Goal: Use online tool/utility: Utilize a website feature to perform a specific function

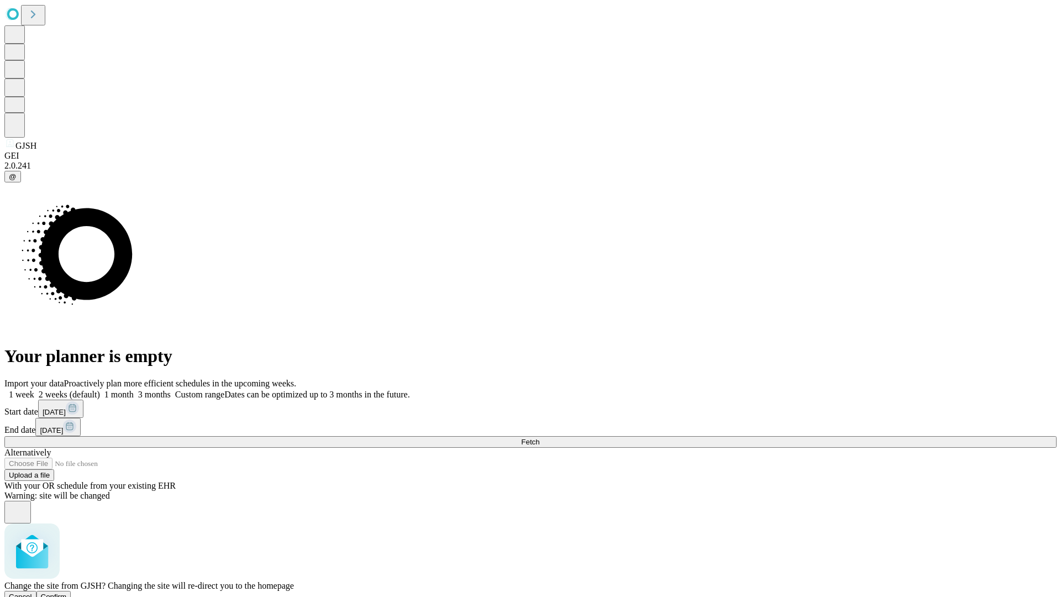
click at [67, 593] on span "Confirm" at bounding box center [54, 597] width 26 height 8
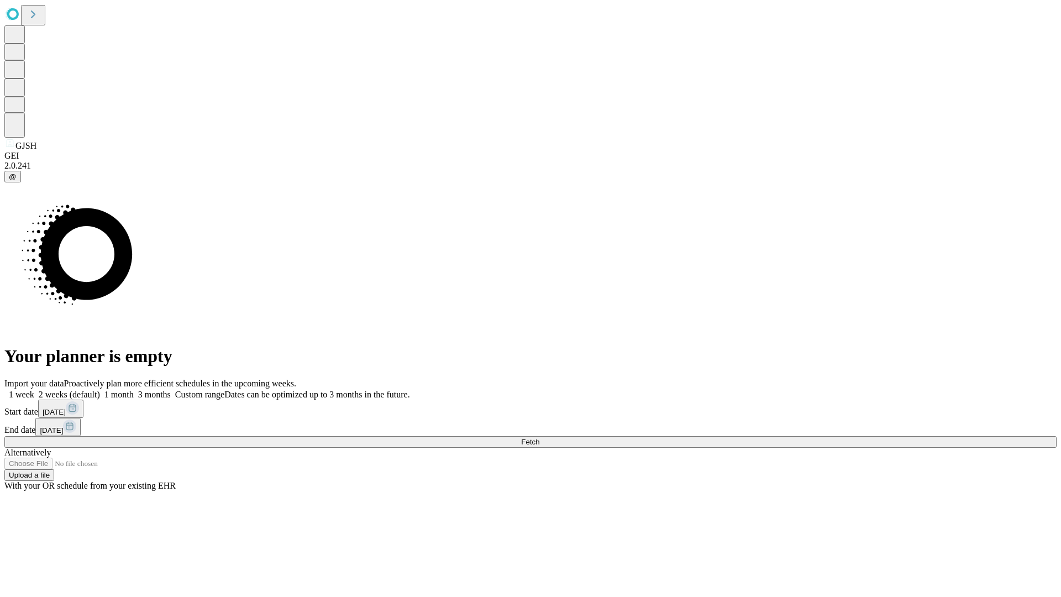
click at [100, 390] on label "2 weeks (default)" at bounding box center [67, 394] width 66 height 9
click at [539, 438] on span "Fetch" at bounding box center [530, 442] width 18 height 8
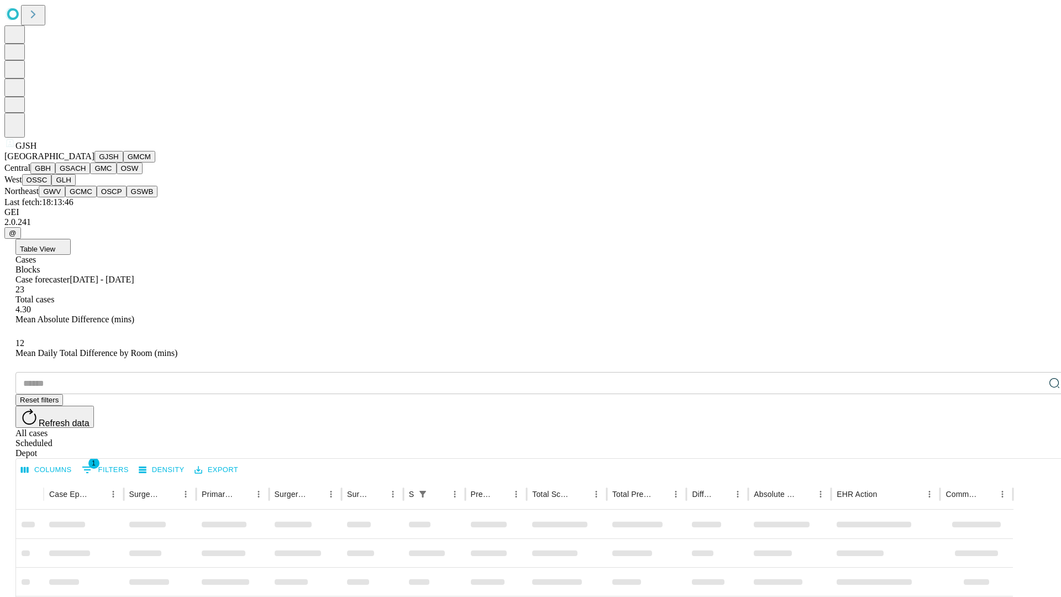
click at [123, 163] on button "GMCM" at bounding box center [139, 157] width 32 height 12
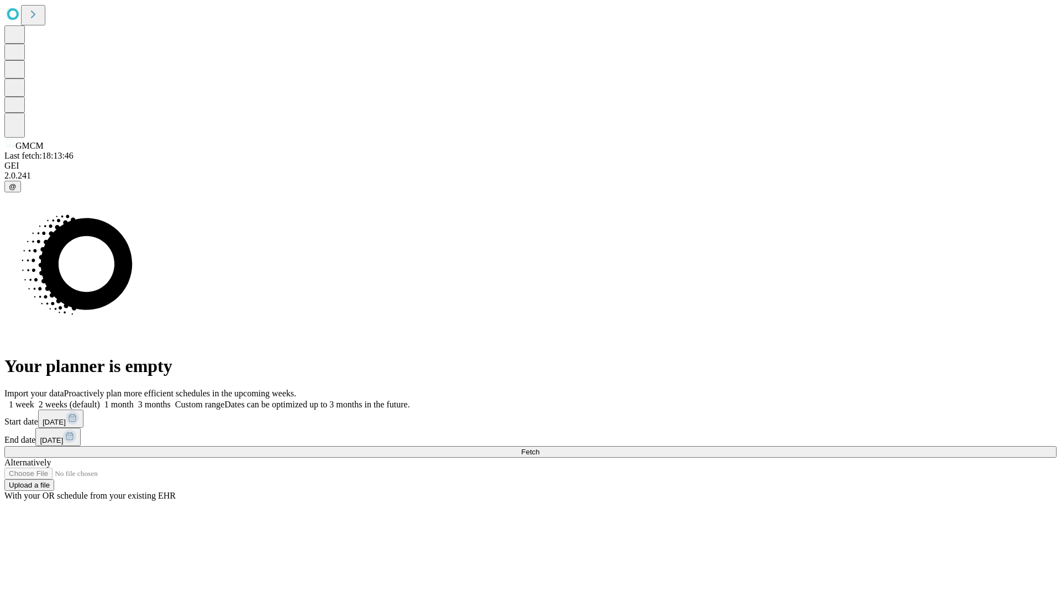
click at [100, 400] on label "2 weeks (default)" at bounding box center [67, 404] width 66 height 9
click at [539, 448] on span "Fetch" at bounding box center [530, 452] width 18 height 8
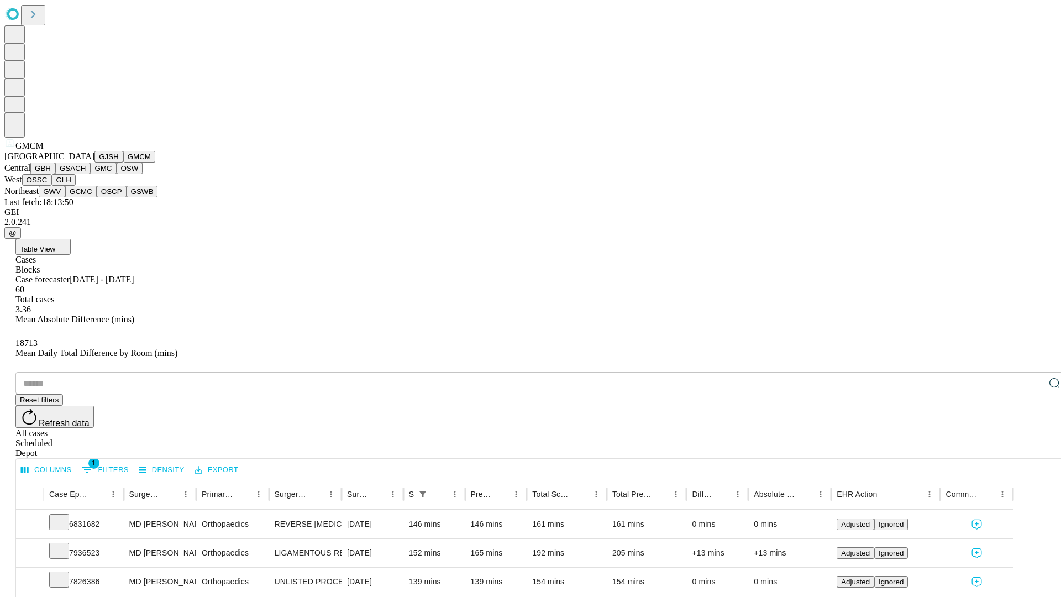
click at [55, 174] on button "GBH" at bounding box center [42, 169] width 25 height 12
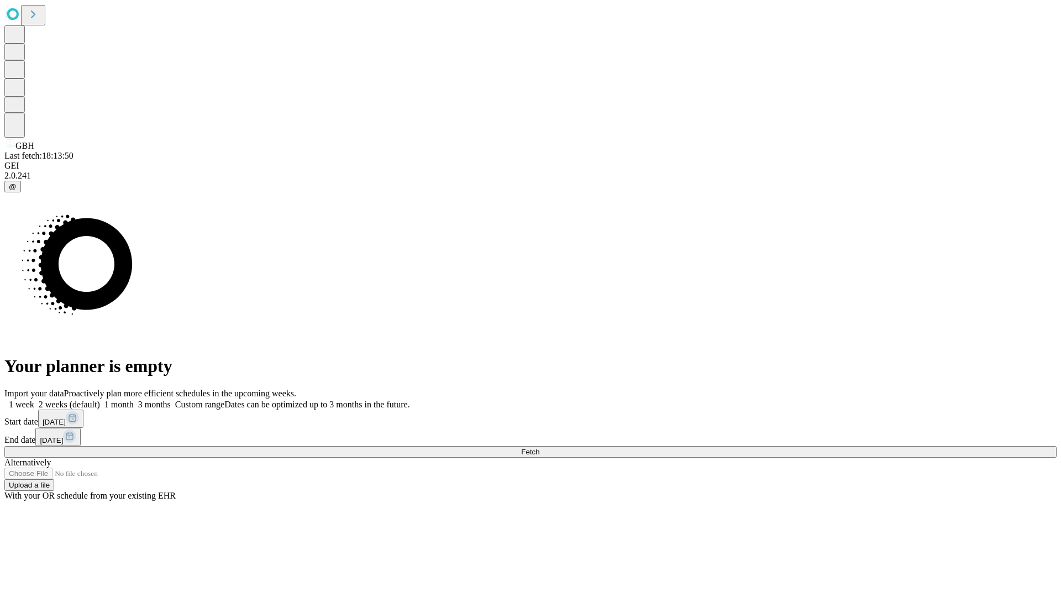
click at [539, 448] on span "Fetch" at bounding box center [530, 452] width 18 height 8
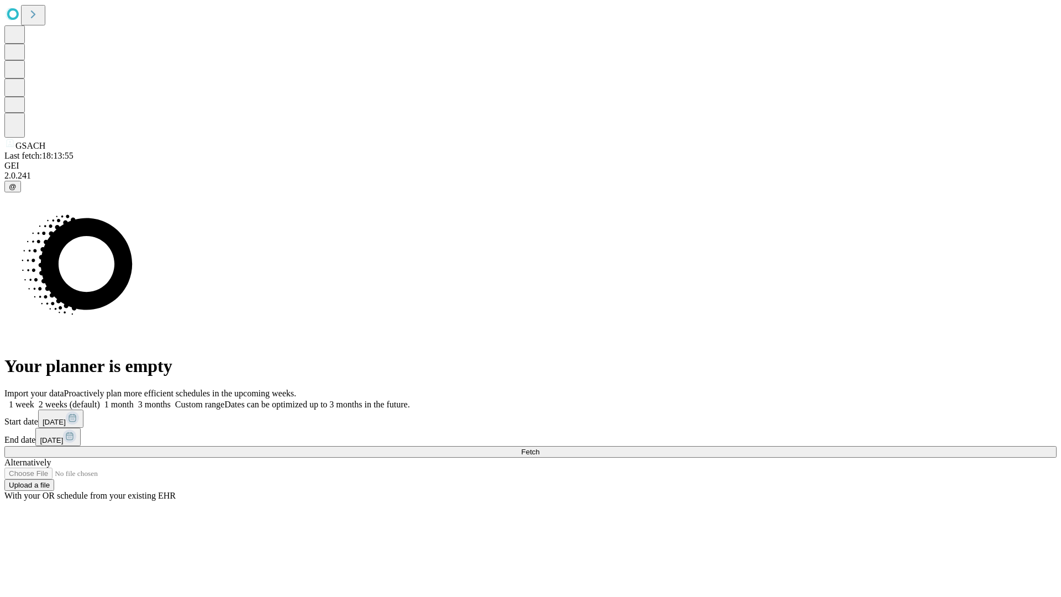
click at [100, 400] on label "2 weeks (default)" at bounding box center [67, 404] width 66 height 9
click at [539, 448] on span "Fetch" at bounding box center [530, 452] width 18 height 8
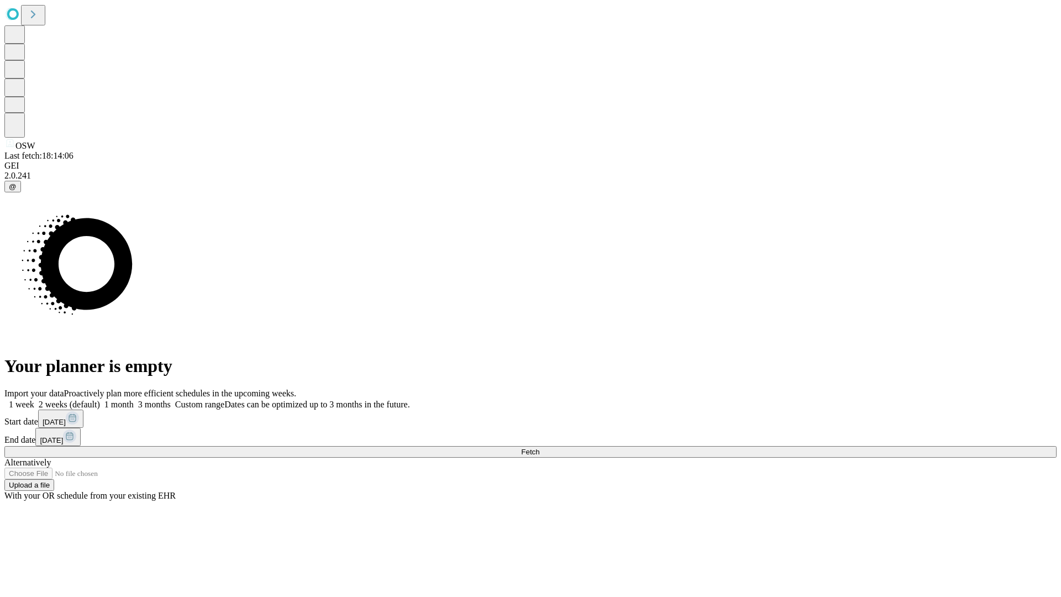
click at [539, 448] on span "Fetch" at bounding box center [530, 452] width 18 height 8
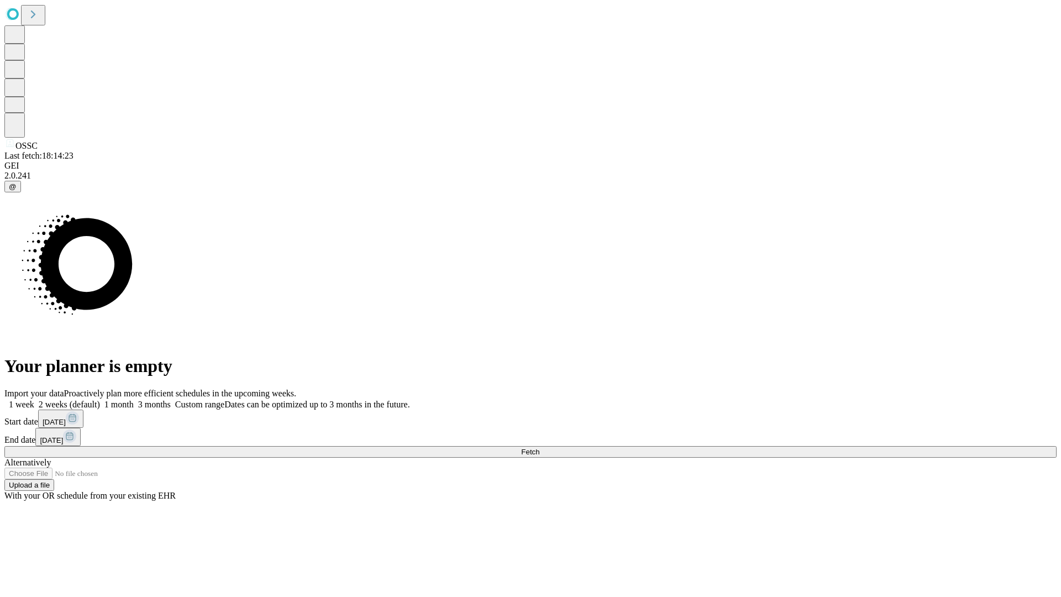
click at [100, 400] on label "2 weeks (default)" at bounding box center [67, 404] width 66 height 9
click at [539, 448] on span "Fetch" at bounding box center [530, 452] width 18 height 8
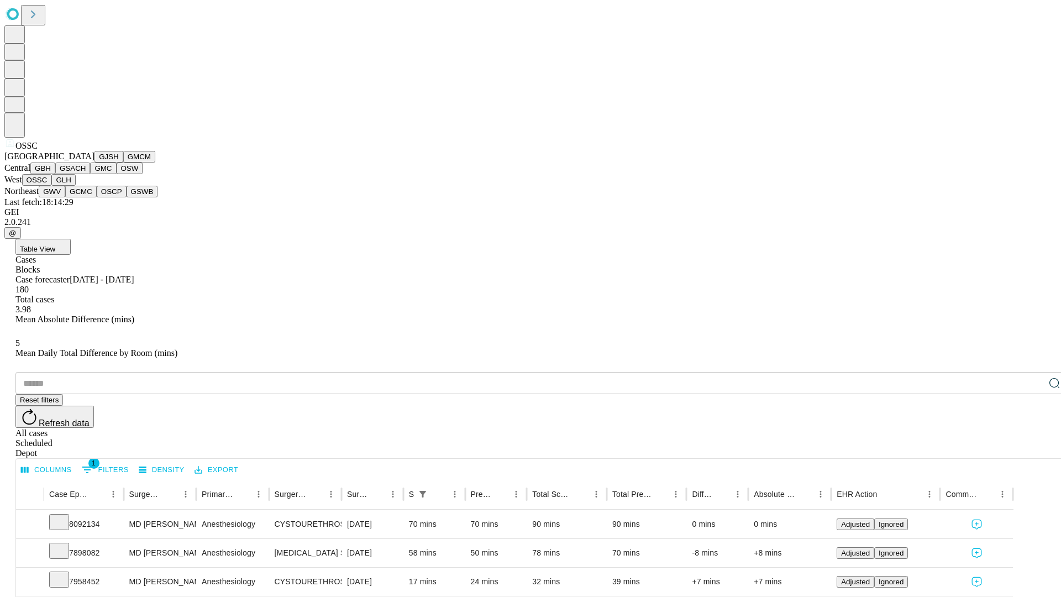
click at [75, 186] on button "GLH" at bounding box center [63, 180] width 24 height 12
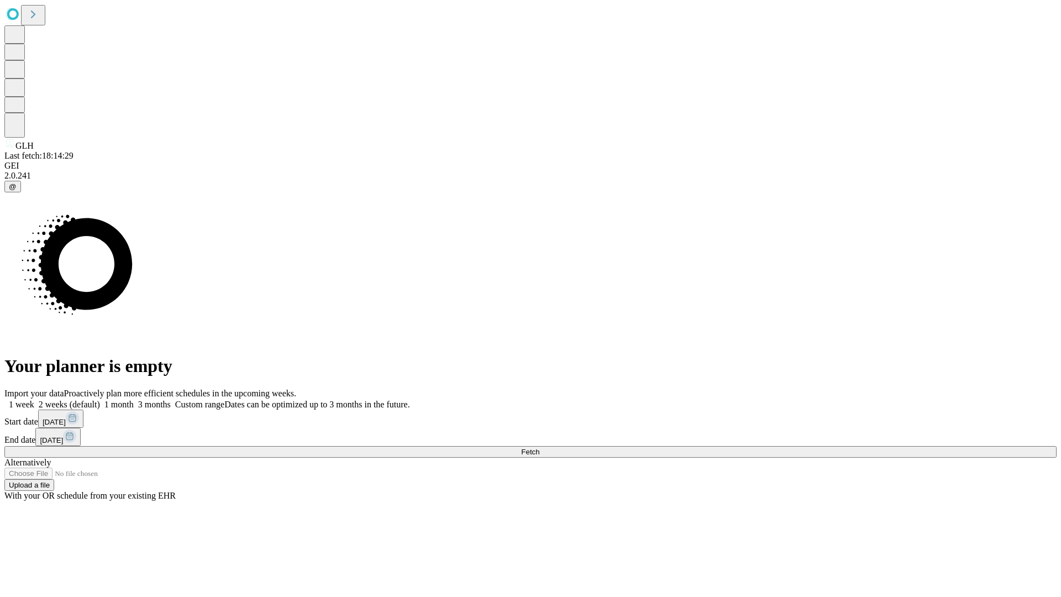
click at [100, 400] on label "2 weeks (default)" at bounding box center [67, 404] width 66 height 9
click at [539, 448] on span "Fetch" at bounding box center [530, 452] width 18 height 8
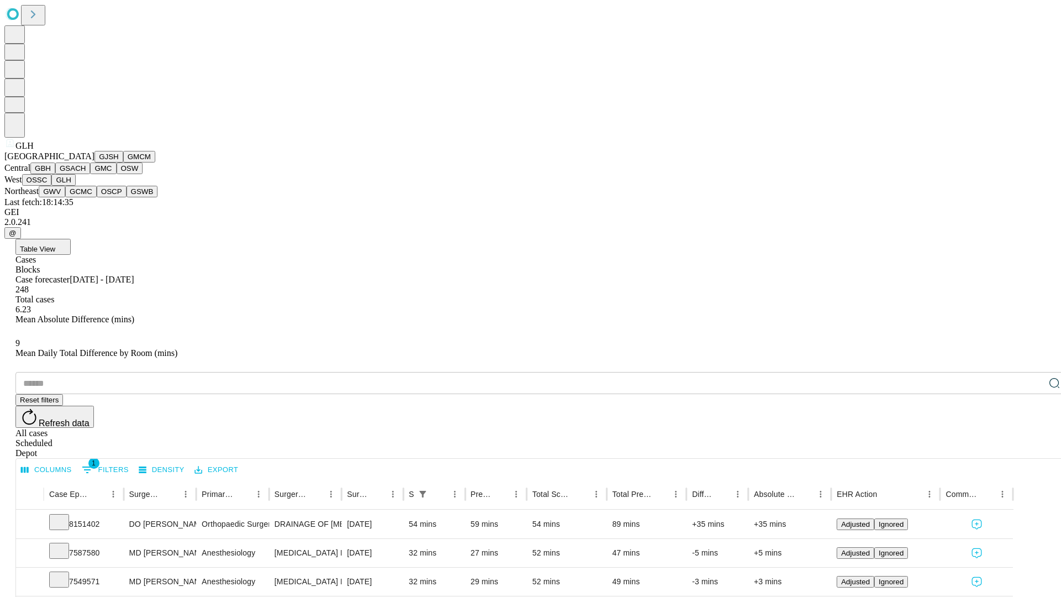
click at [65, 197] on button "GWV" at bounding box center [52, 192] width 27 height 12
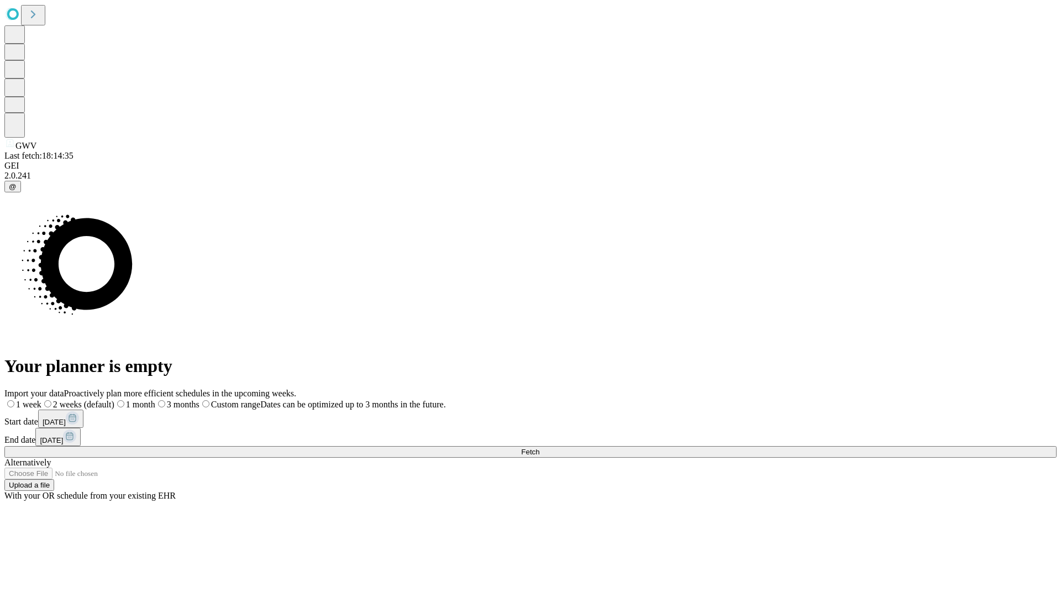
click at [114, 400] on label "2 weeks (default)" at bounding box center [77, 404] width 73 height 9
click at [539, 448] on span "Fetch" at bounding box center [530, 452] width 18 height 8
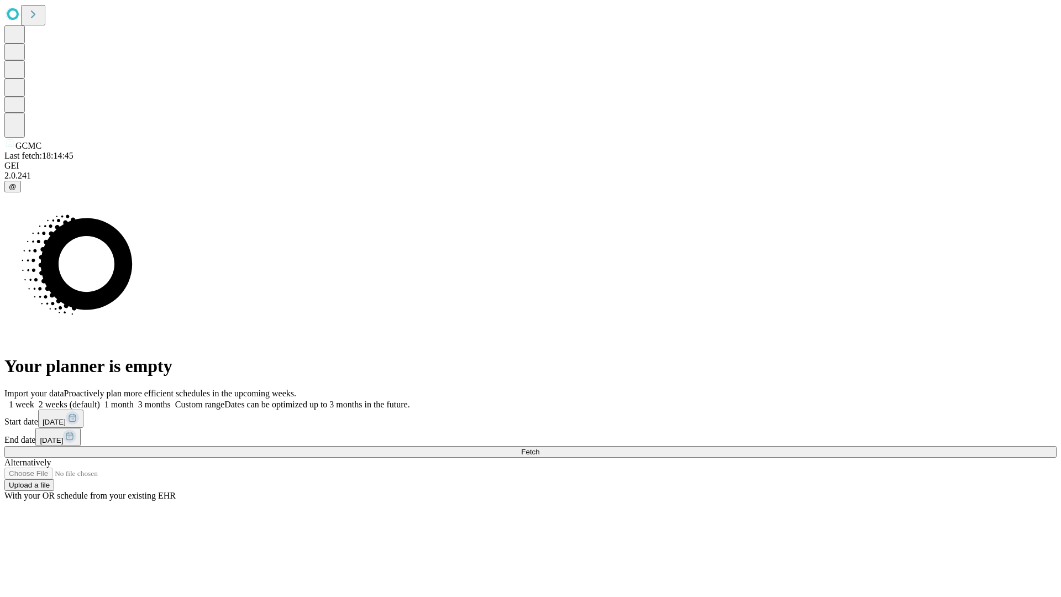
click at [100, 400] on label "2 weeks (default)" at bounding box center [67, 404] width 66 height 9
click at [539, 448] on span "Fetch" at bounding box center [530, 452] width 18 height 8
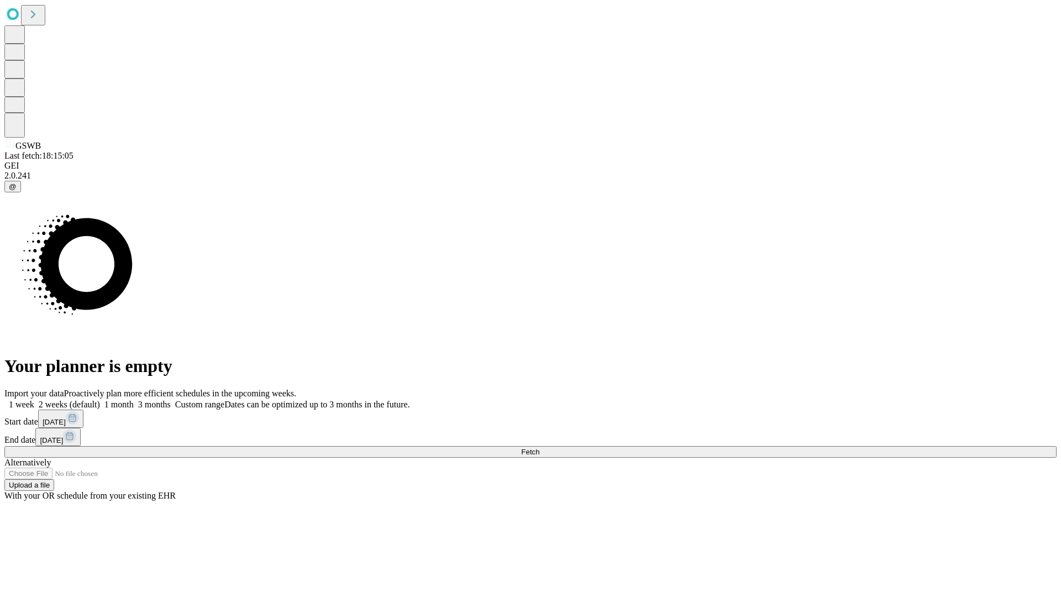
click at [539, 448] on span "Fetch" at bounding box center [530, 452] width 18 height 8
